Goal: Information Seeking & Learning: Learn about a topic

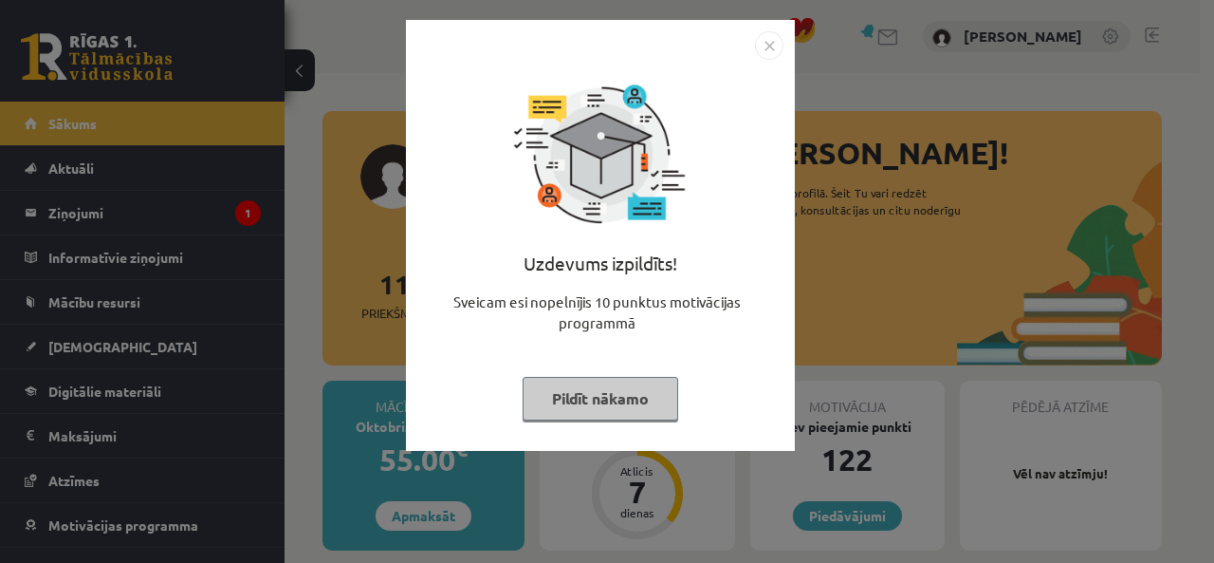
click at [594, 380] on button "Pildīt nākamo" at bounding box center [601, 399] width 156 height 44
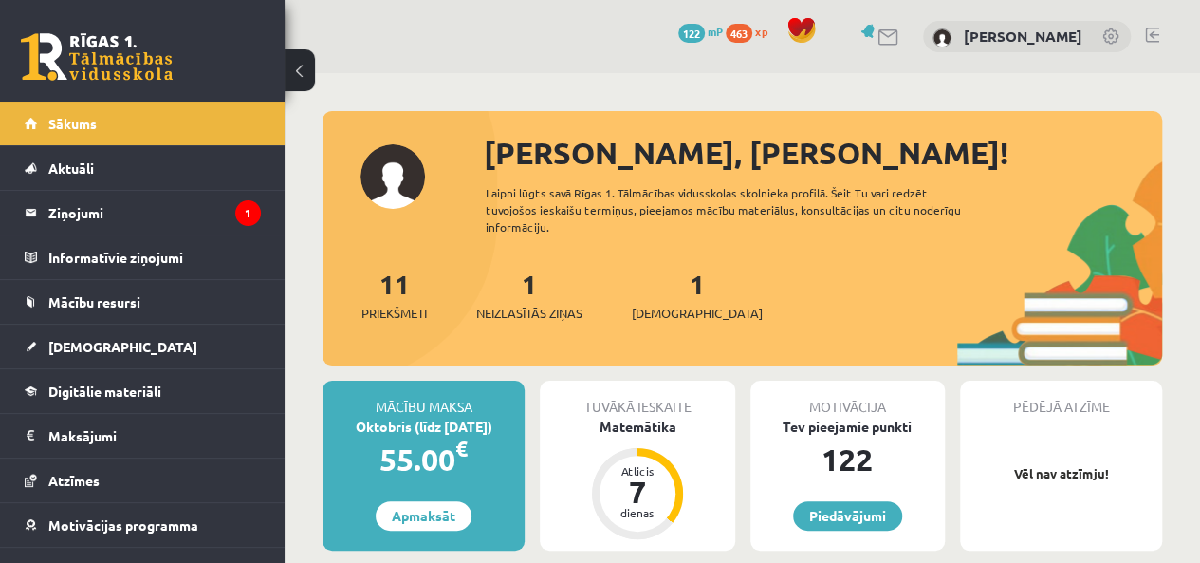
click at [68, 204] on legend "Ziņojumi 1" at bounding box center [154, 213] width 213 height 44
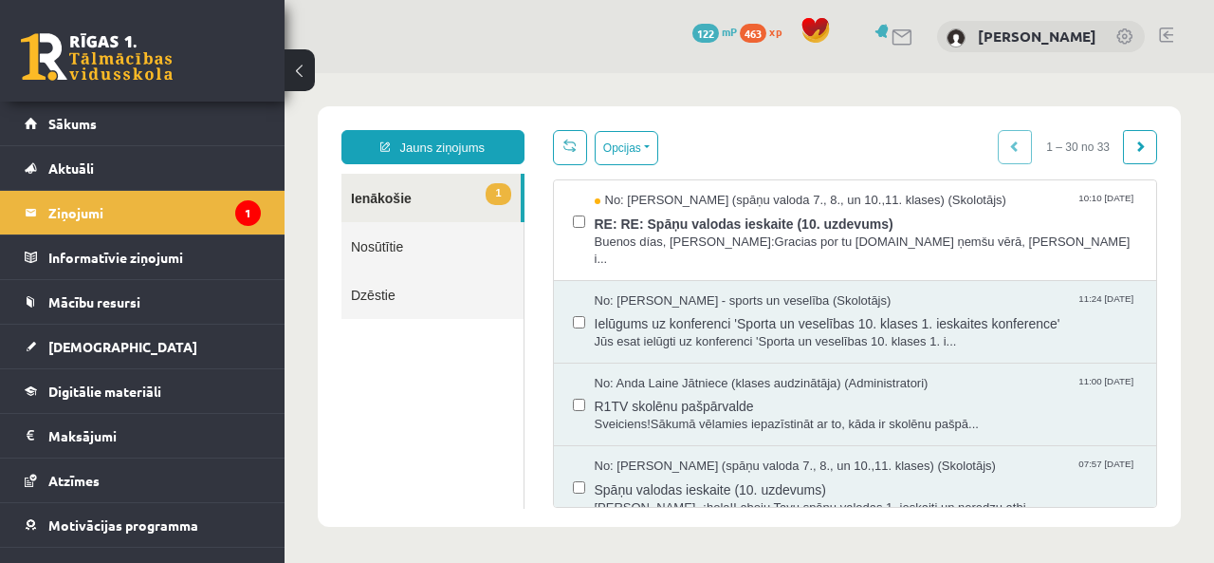
click at [734, 214] on span "RE: RE: Spāņu valodas ieskaite (10. uzdevums)" at bounding box center [867, 222] width 544 height 24
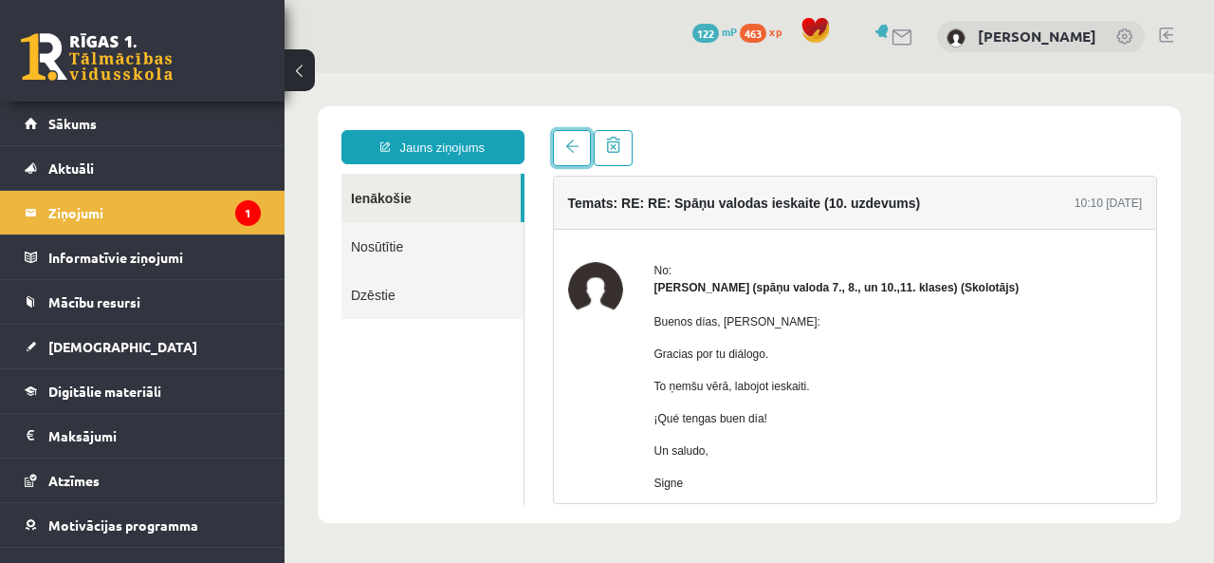
click at [562, 151] on link at bounding box center [572, 148] width 38 height 36
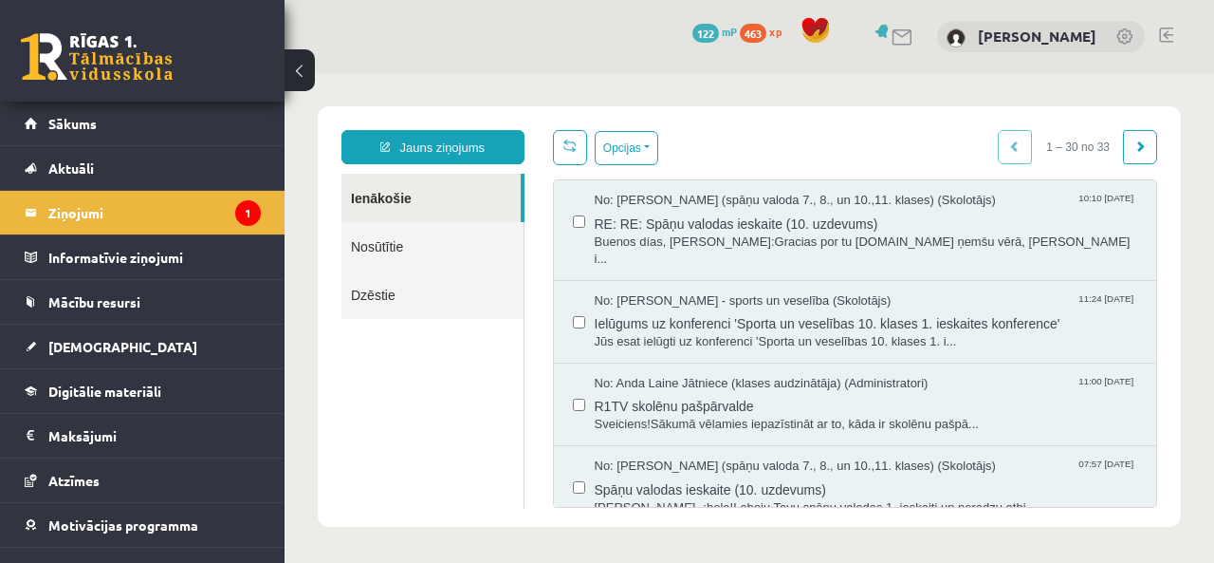
click at [76, 125] on span "Sākums" at bounding box center [72, 123] width 48 height 17
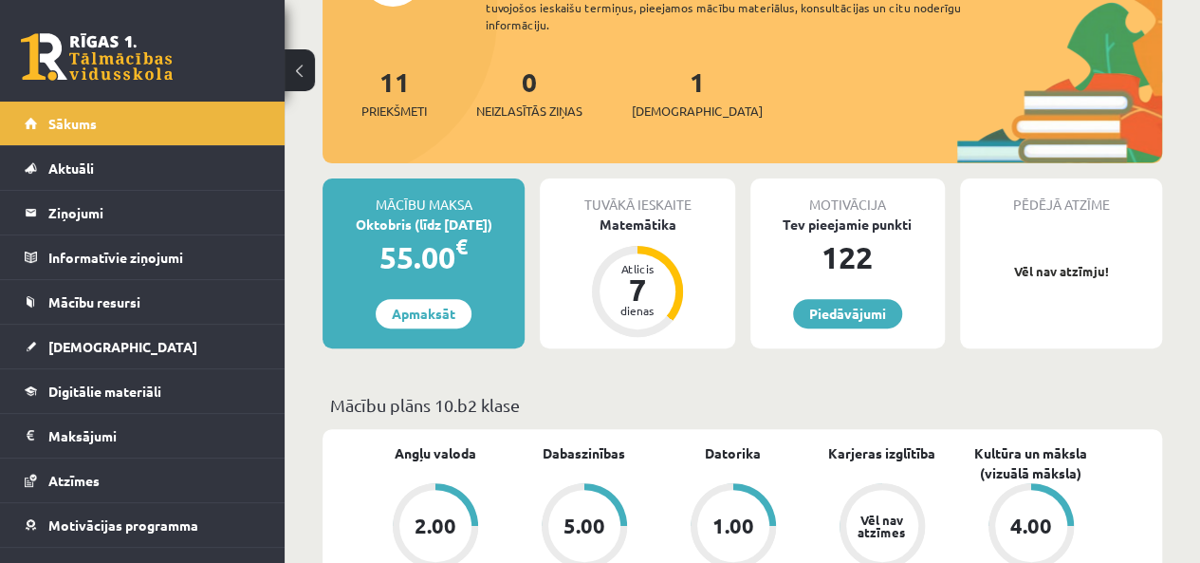
scroll to position [190, 0]
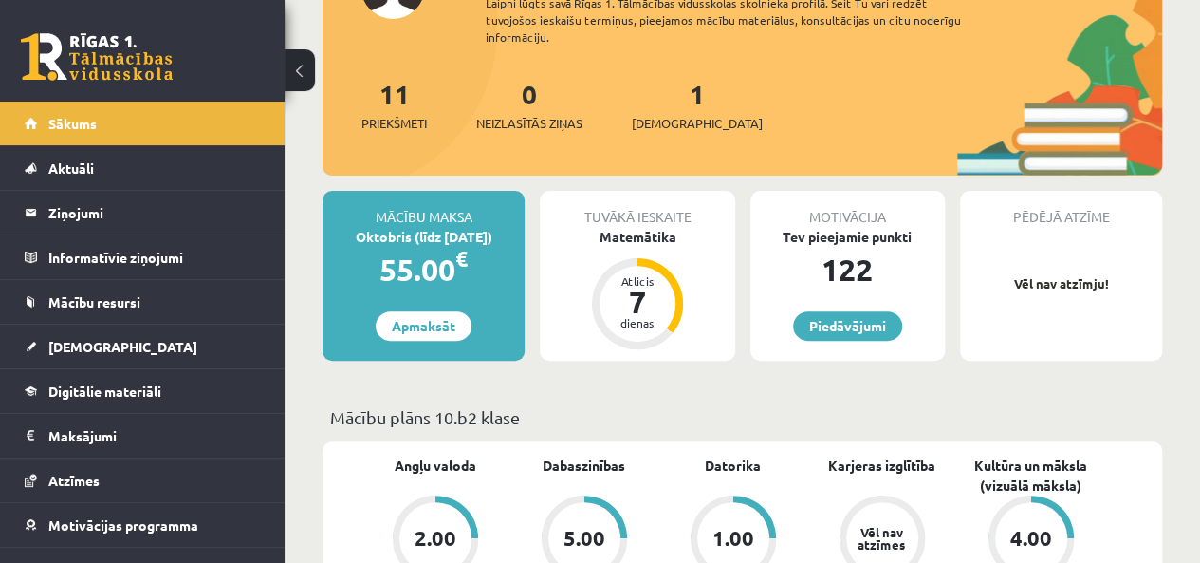
click at [672, 107] on link "1 Ieskaites" at bounding box center [697, 105] width 131 height 56
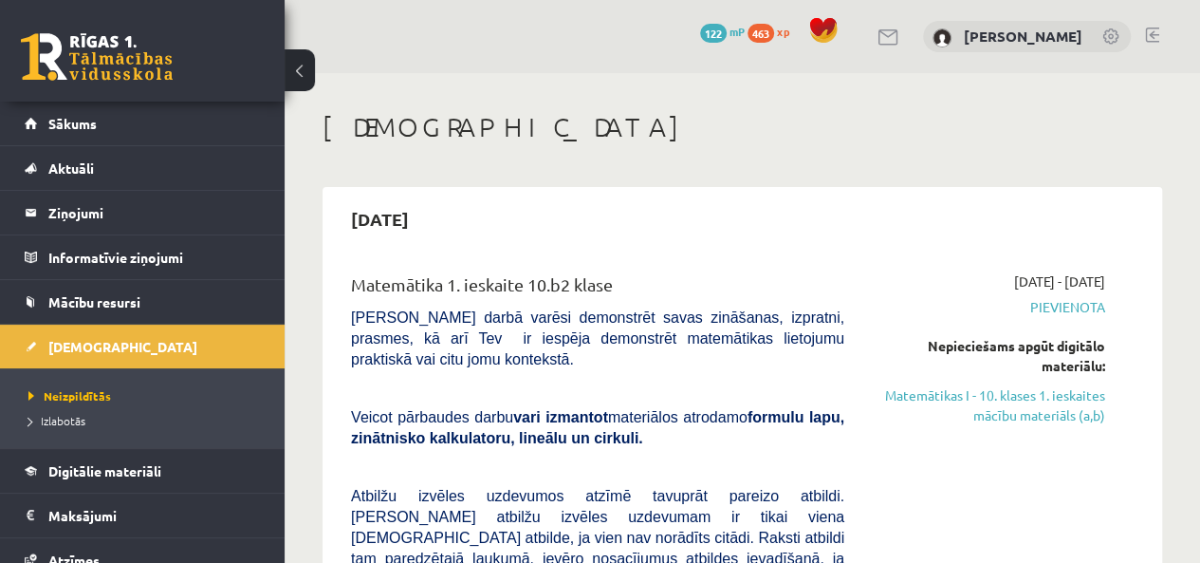
click at [1017, 408] on link "Matemātikas I - 10. klases 1. ieskaites mācību materiāls (a,b)" at bounding box center [989, 405] width 232 height 40
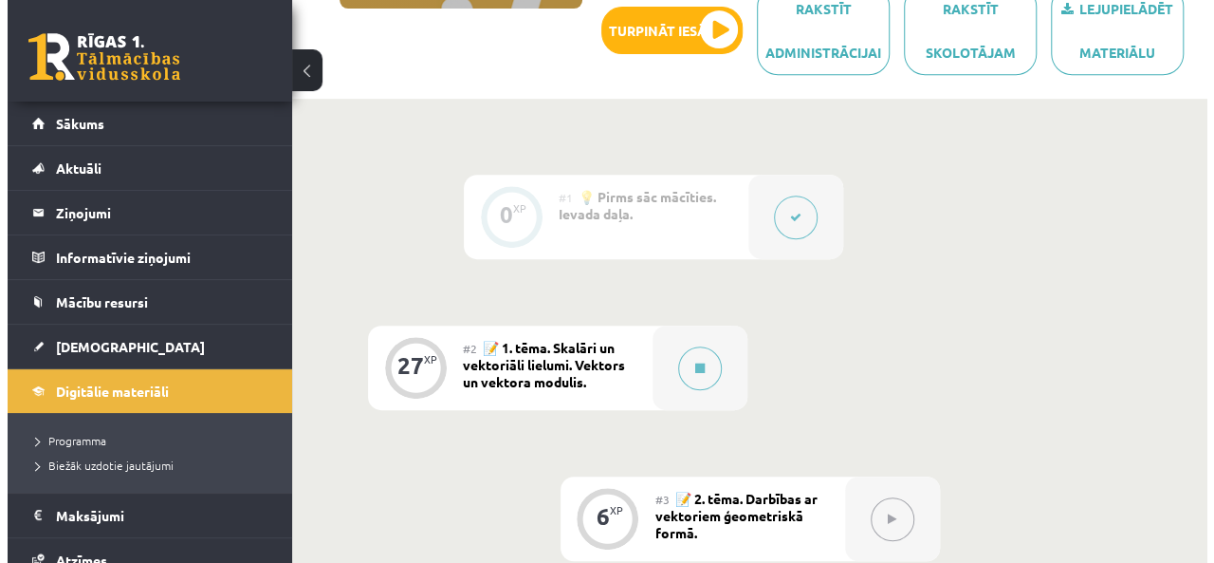
scroll to position [474, 0]
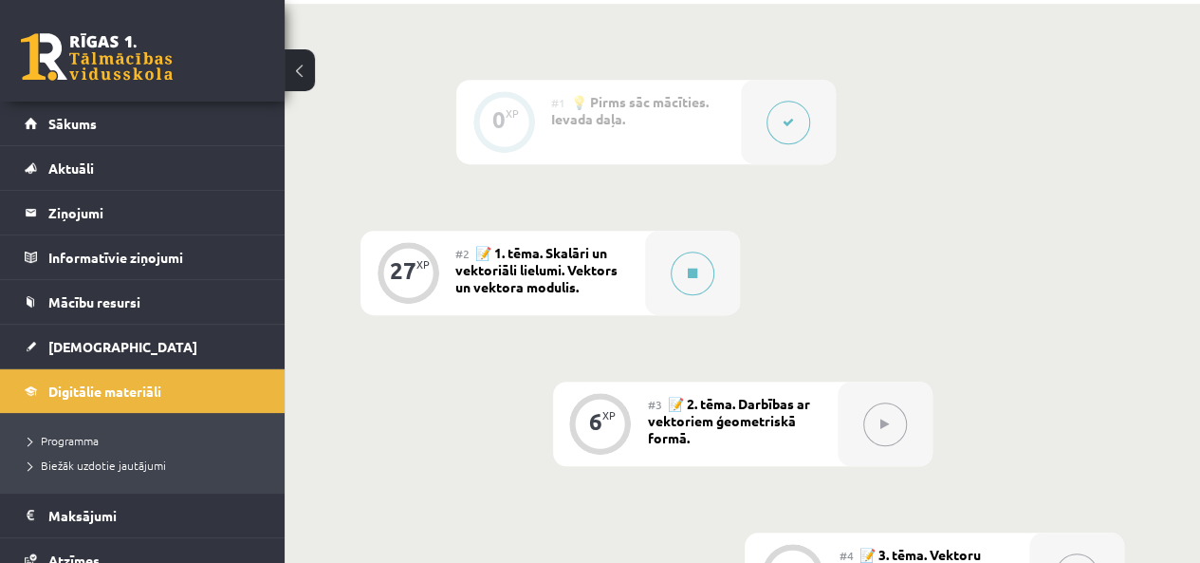
click at [680, 271] on button at bounding box center [693, 273] width 44 height 44
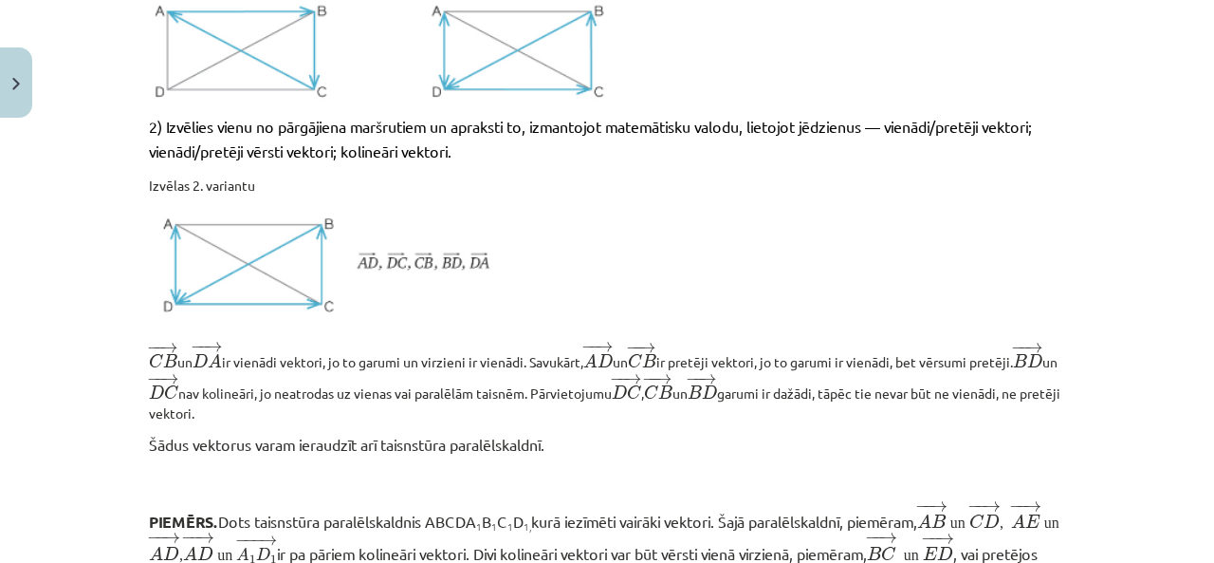
scroll to position [1233, 0]
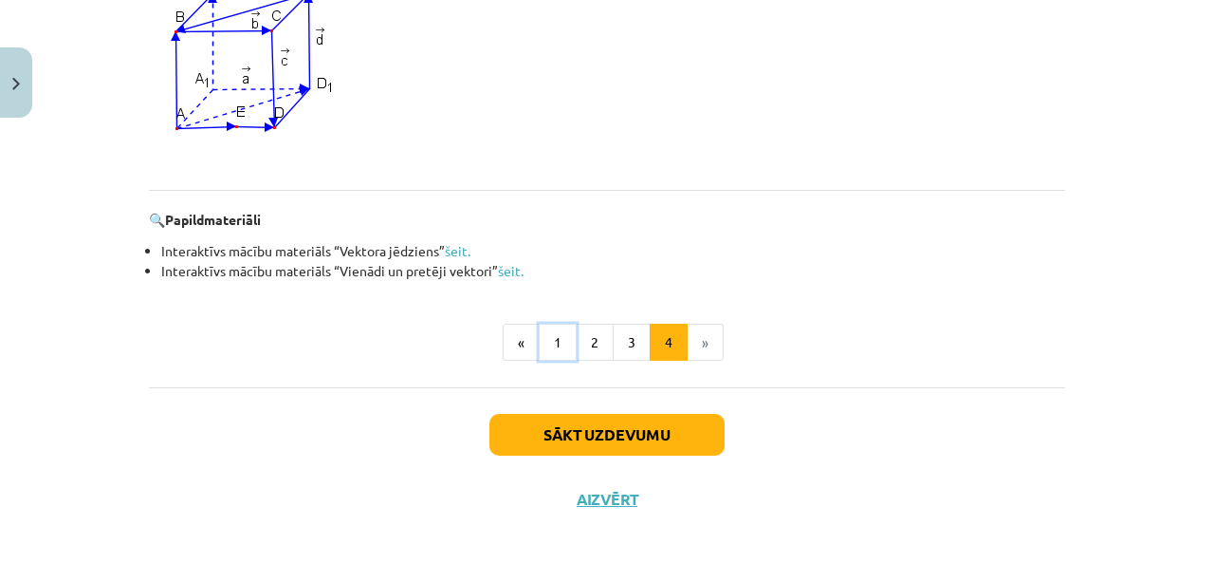
click at [550, 342] on button "1" at bounding box center [558, 342] width 38 height 38
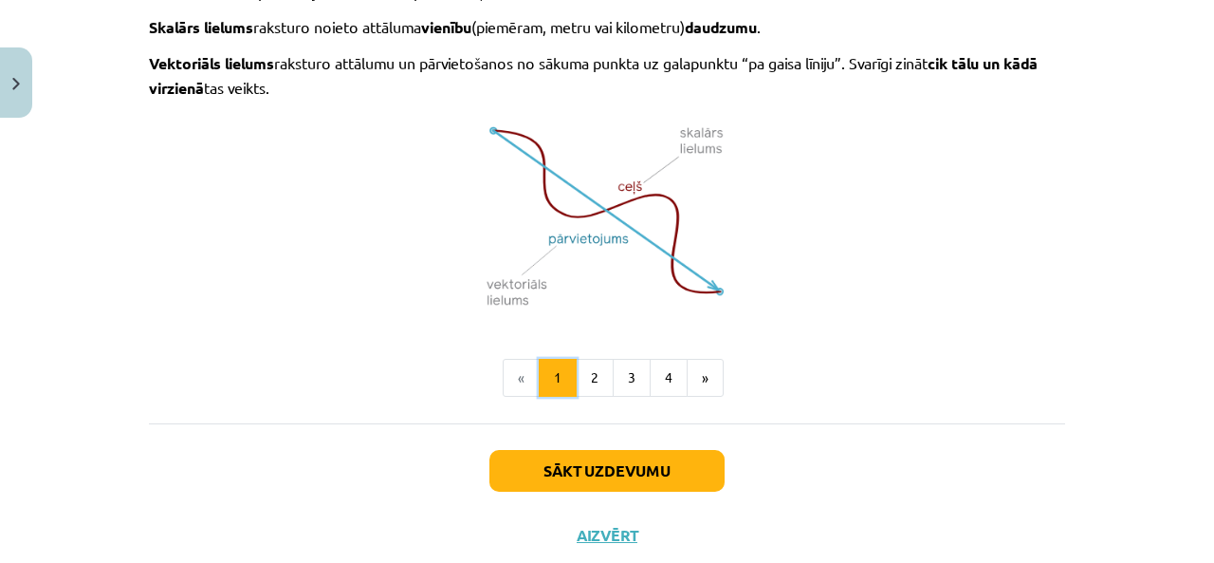
scroll to position [1382, 0]
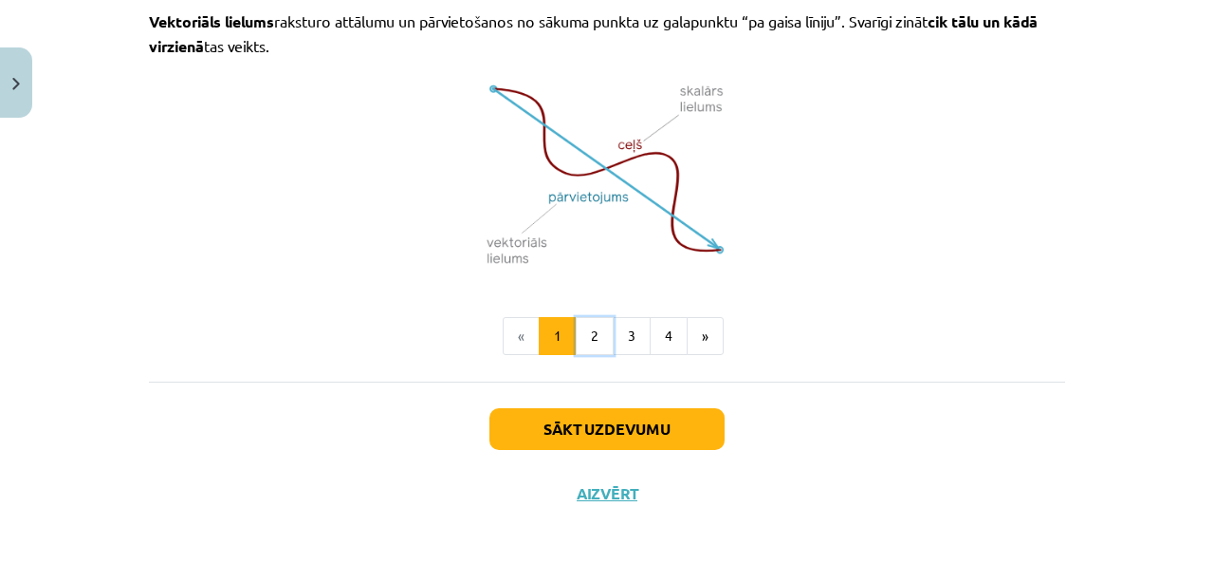
click at [591, 333] on button "2" at bounding box center [595, 336] width 38 height 38
